Goal: Task Accomplishment & Management: Use online tool/utility

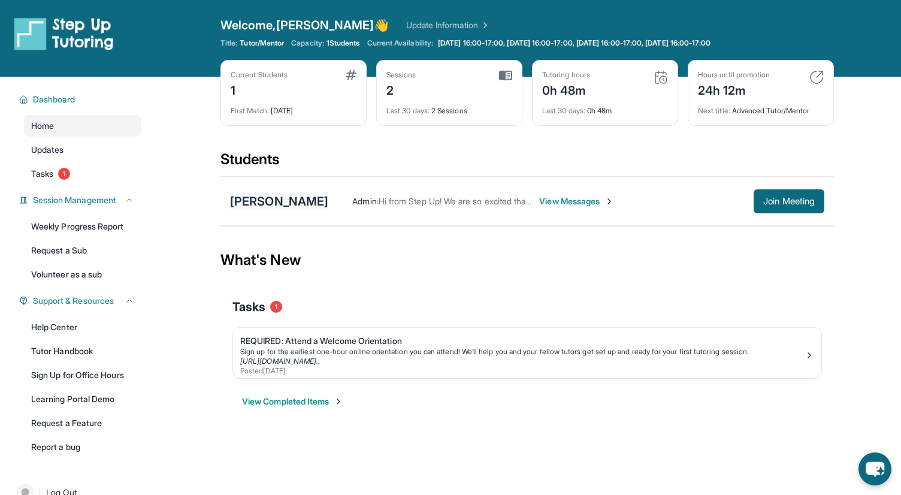
click at [269, 197] on div "[PERSON_NAME]" at bounding box center [279, 201] width 98 height 17
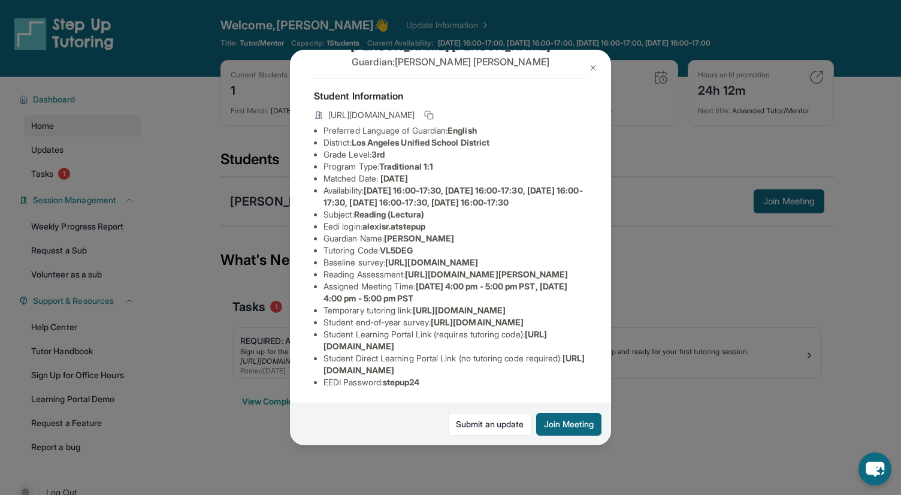
scroll to position [92, 426]
drag, startPoint x: 323, startPoint y: 229, endPoint x: 617, endPoint y: 257, distance: 295.9
click at [617, 257] on div "Alexis Ruiz Guardian: Mariela Ruiz Student Information https://student-portal.s…" at bounding box center [450, 247] width 901 height 495
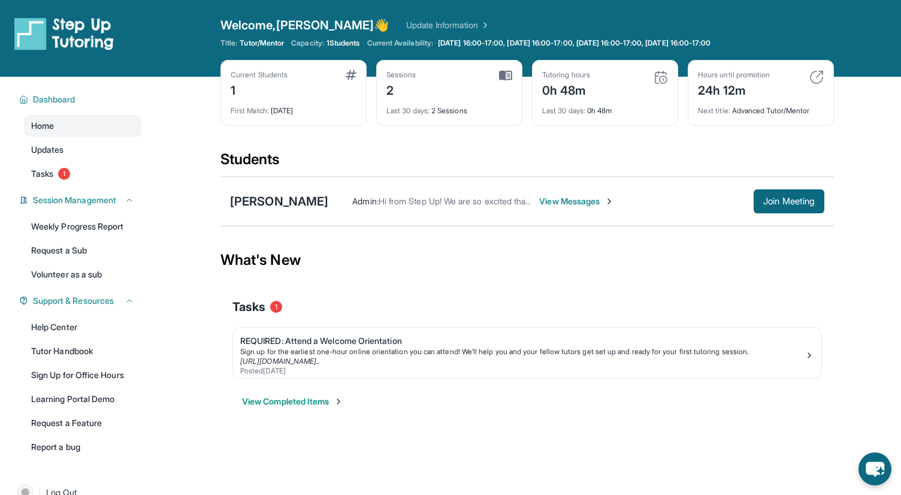
copy span "https://airtable.com/apprlfn8WjpjBUn2G/shrK0QR6AaNyG5psY?prefill_Type%20of%20Fo…"
click at [269, 207] on div "[PERSON_NAME]" at bounding box center [279, 201] width 98 height 17
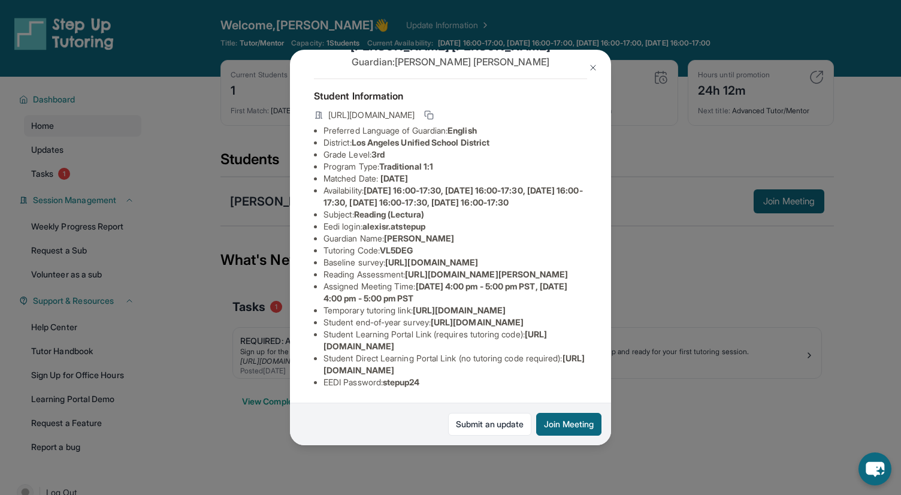
scroll to position [70, 378]
drag, startPoint x: 323, startPoint y: 251, endPoint x: 569, endPoint y: 272, distance: 246.4
click at [478, 267] on span "https://airtable.com/apprlfn8WjpjBUn2G/shrK0QR6AaNyG5psY?prefill_Type%20of%20Fo…" at bounding box center [431, 262] width 93 height 10
copy span "https://airtable.com/apprlfn8WjpjBUn2G/shrK0QR6AaNyG5psY?prefill_Type%20of%20Fo…"
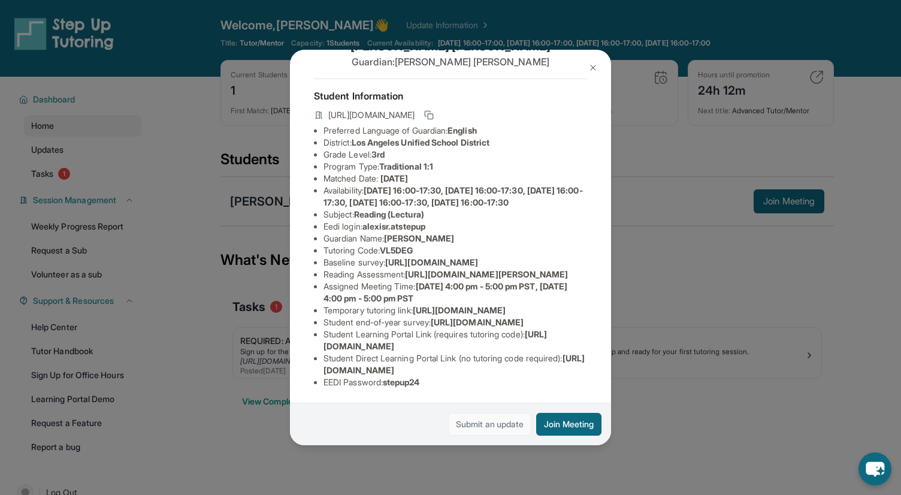
click at [477, 429] on link "Submit an update" at bounding box center [489, 424] width 83 height 23
drag, startPoint x: 413, startPoint y: 287, endPoint x: 569, endPoint y: 297, distance: 156.6
click at [569, 280] on li "Reading Assessment : https://yvyn1kit.paperform.co?id=2025-s10789&name=Alexis%2…" at bounding box center [454, 274] width 263 height 12
copy span "https://yvyn1kit.paperform.co?id=2025-s10789&name=Alexis%20Ruiz&grade=2nd&windo…"
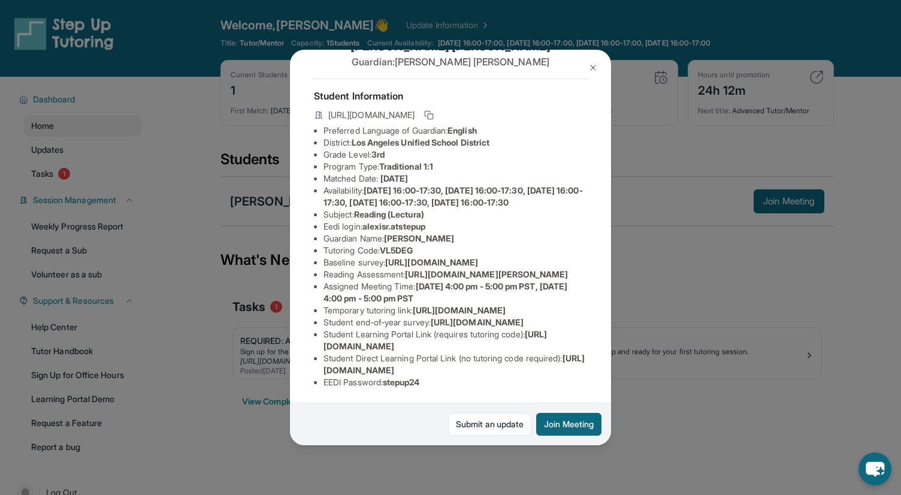
click at [594, 63] on img at bounding box center [593, 68] width 10 height 10
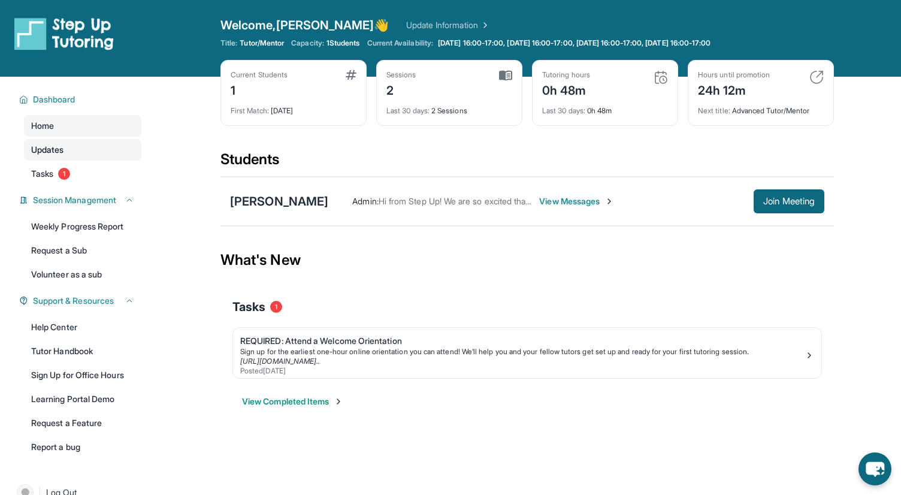
click at [69, 148] on link "Updates" at bounding box center [82, 150] width 117 height 22
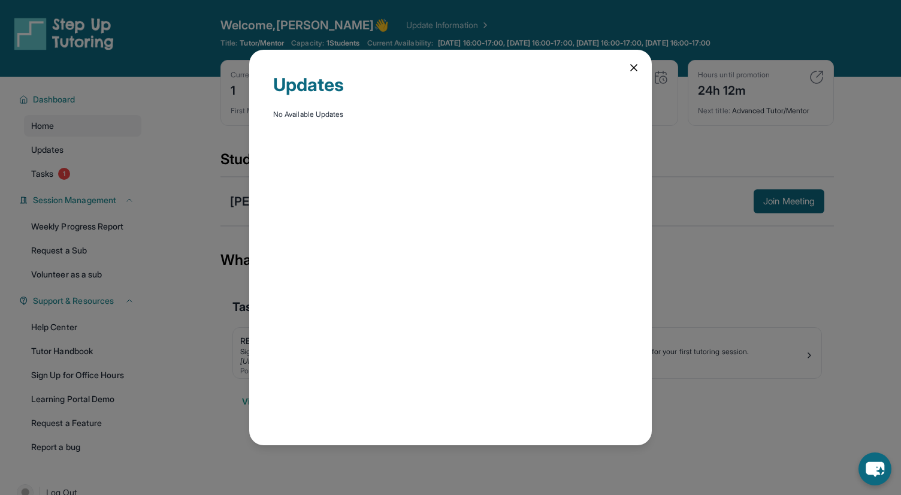
click at [635, 65] on icon at bounding box center [634, 68] width 6 height 6
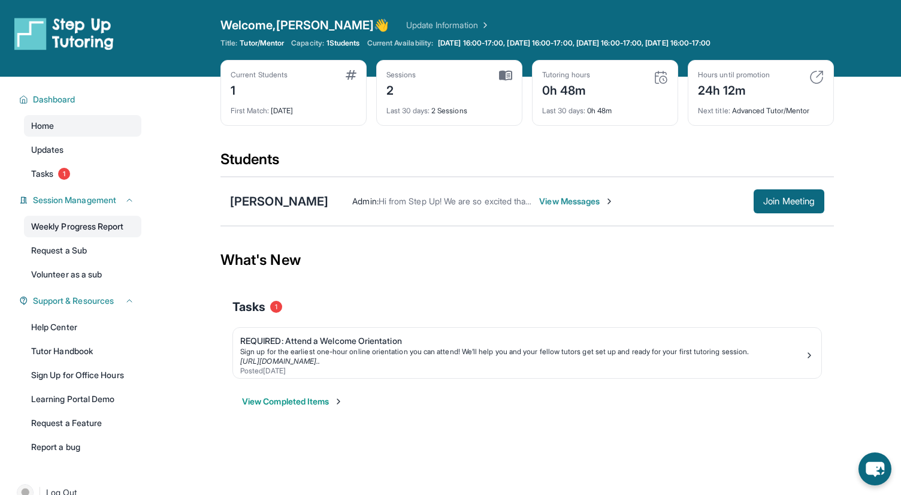
click at [58, 225] on link "Weekly Progress Report" at bounding box center [82, 227] width 117 height 22
click at [799, 202] on span "Join Meeting" at bounding box center [788, 201] width 51 height 7
click at [539, 201] on span "View Messages" at bounding box center [576, 201] width 75 height 12
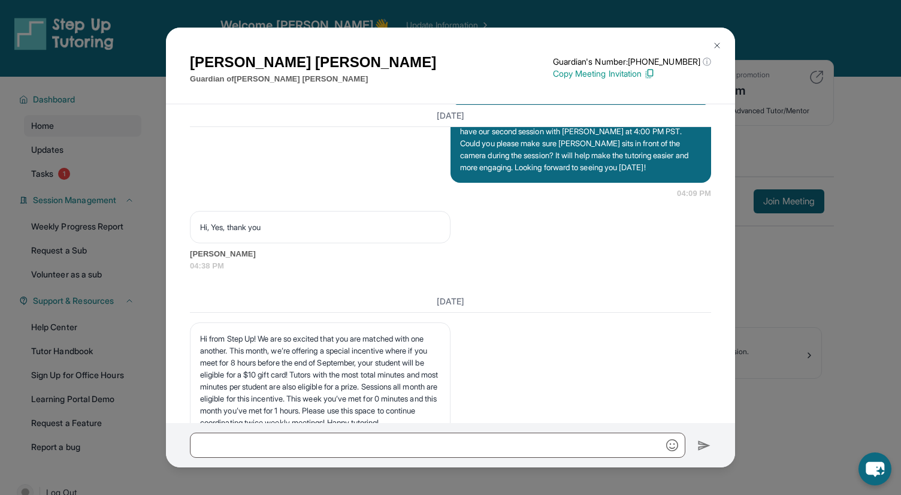
scroll to position [2060, 0]
click at [716, 41] on img at bounding box center [717, 46] width 10 height 10
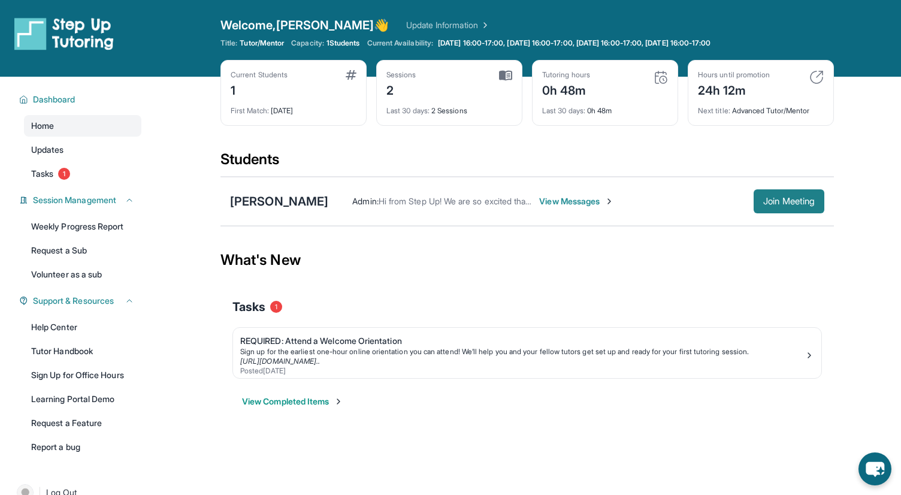
click at [791, 203] on span "Join Meeting" at bounding box center [788, 201] width 51 height 7
click at [792, 201] on span "Join Meeting" at bounding box center [788, 201] width 51 height 7
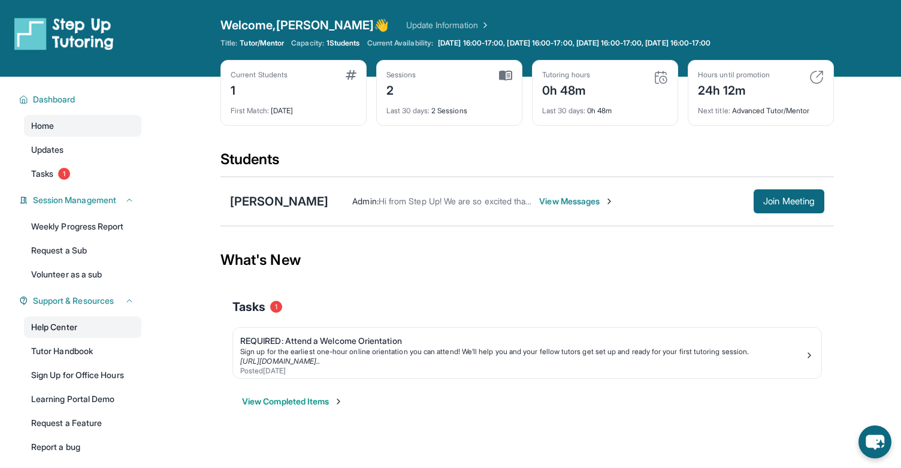
click at [68, 328] on link "Help Center" at bounding box center [82, 327] width 117 height 22
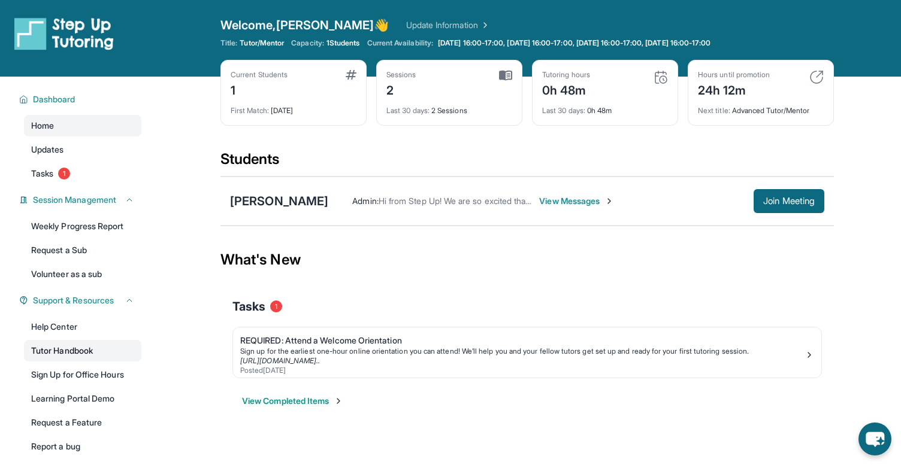
click at [61, 352] on link "Tutor Handbook" at bounding box center [82, 351] width 117 height 22
